Goal: Information Seeking & Learning: Learn about a topic

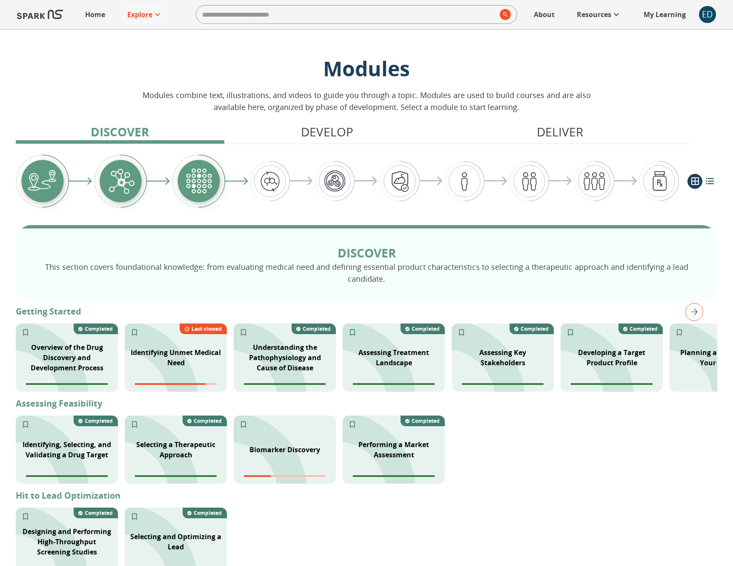
click at [43, 16] on img at bounding box center [40, 14] width 46 height 20
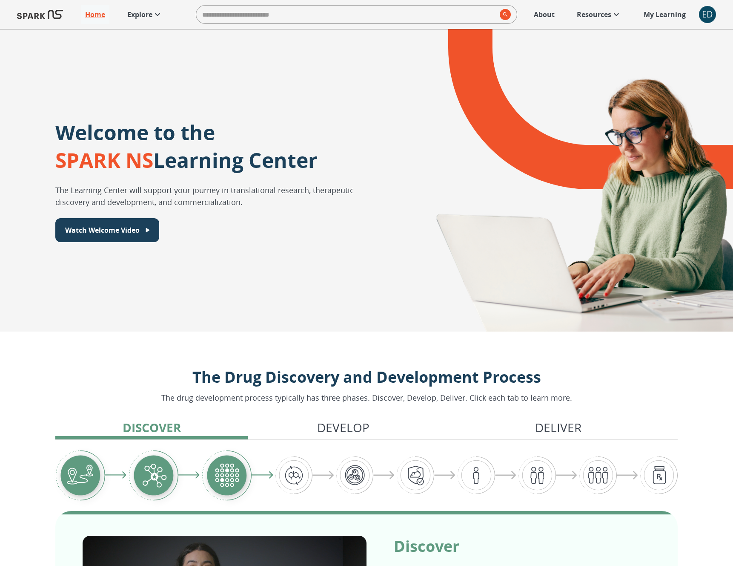
click at [138, 14] on p "Explore" at bounding box center [139, 14] width 25 height 10
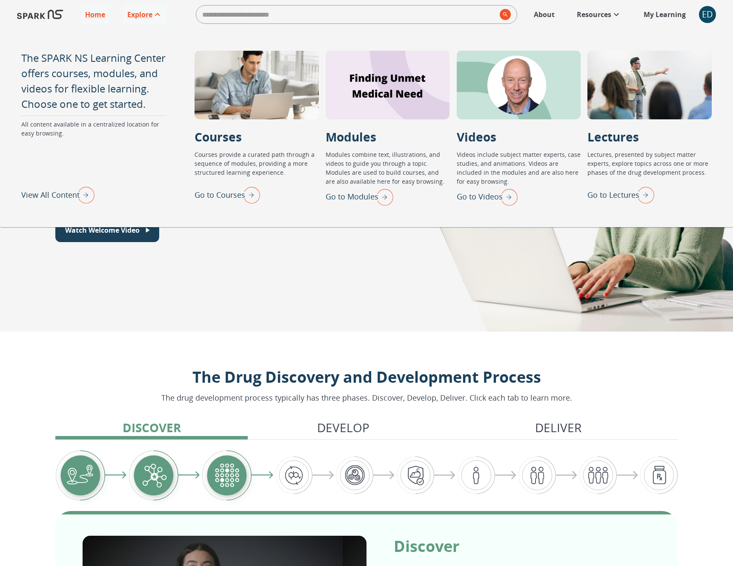
click at [63, 192] on p "View All Content" at bounding box center [50, 195] width 58 height 12
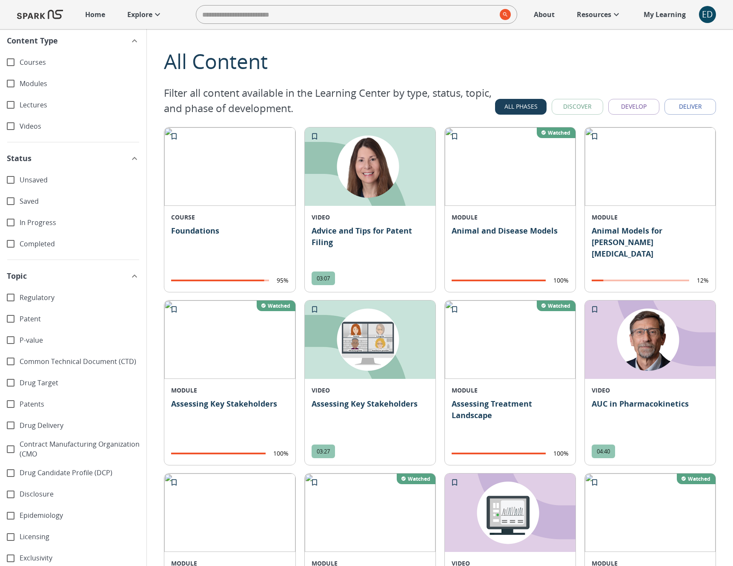
click at [139, 17] on p "Explore" at bounding box center [139, 14] width 25 height 10
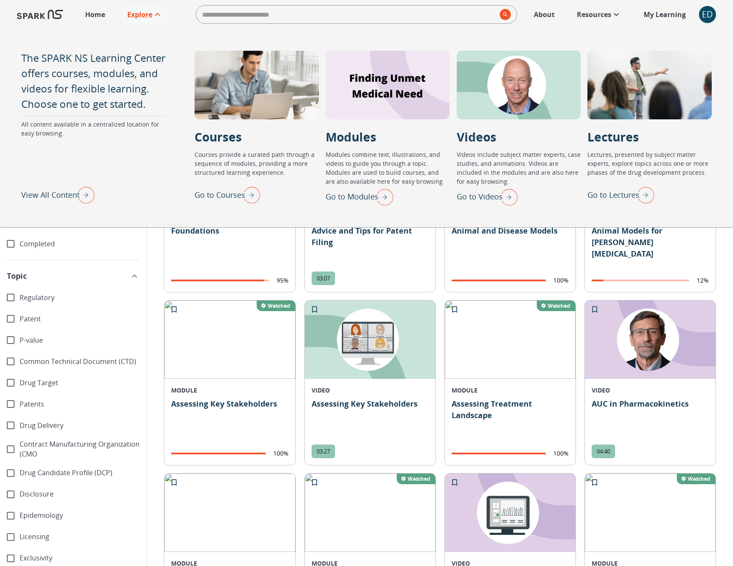
click at [465, 197] on p "Go to Videos" at bounding box center [480, 197] width 46 height 12
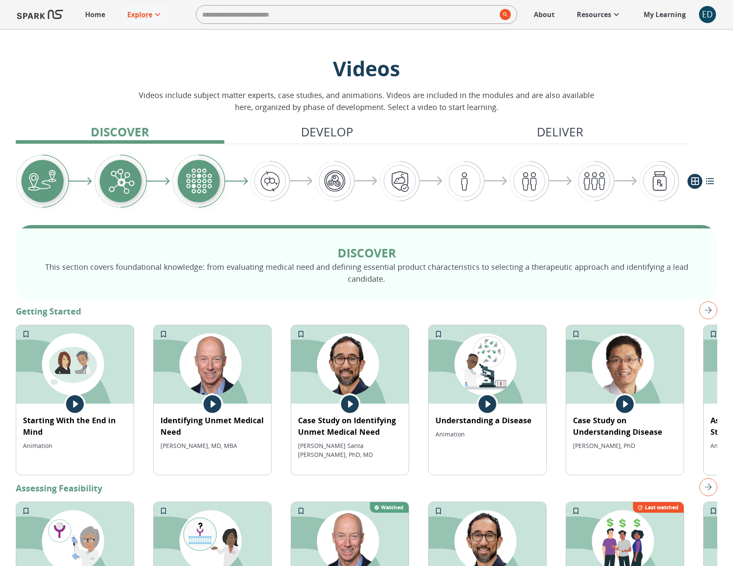
click at [59, 15] on img at bounding box center [40, 14] width 46 height 20
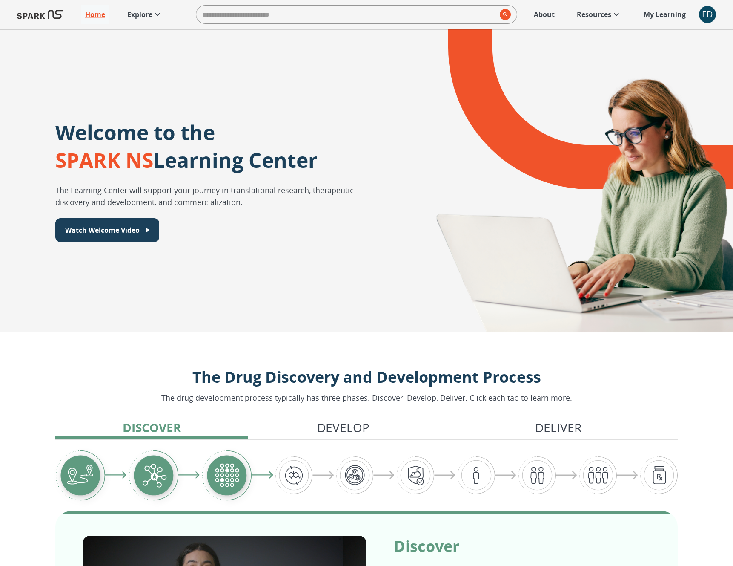
click at [132, 17] on p "Explore" at bounding box center [139, 14] width 25 height 10
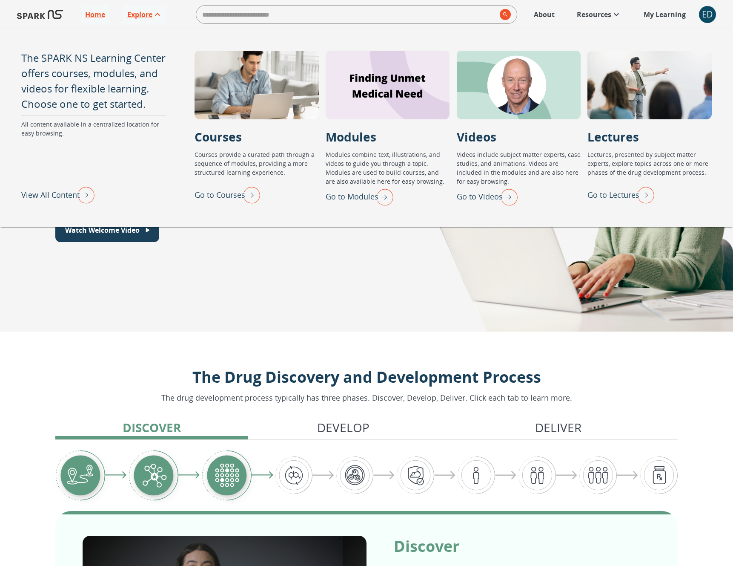
click at [58, 197] on p "View All Content" at bounding box center [50, 195] width 58 height 12
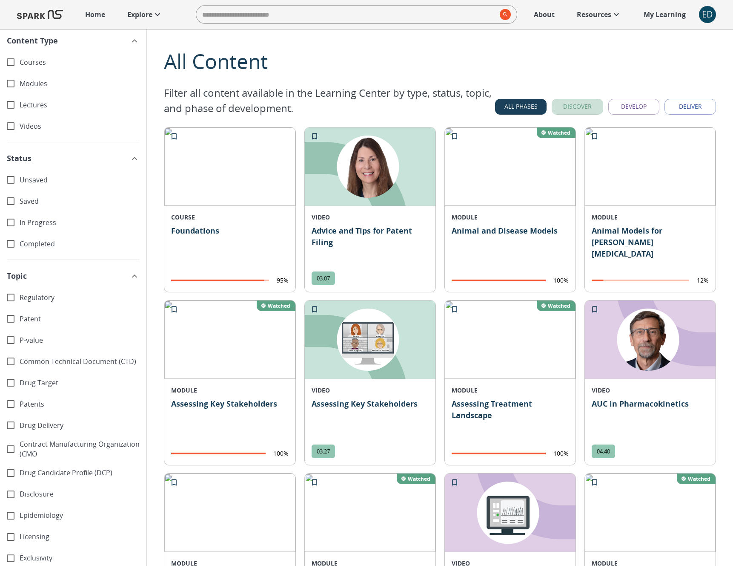
click at [564, 103] on button "Discover" at bounding box center [578, 107] width 52 height 16
